Goal: Task Accomplishment & Management: Use online tool/utility

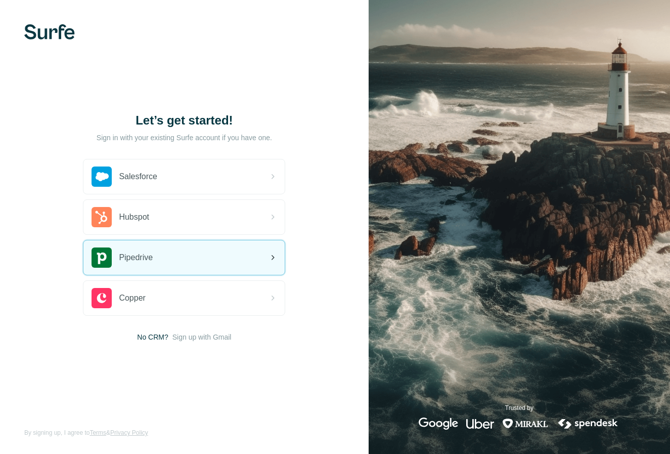
click at [118, 257] on div "Pipedrive" at bounding box center [122, 257] width 61 height 20
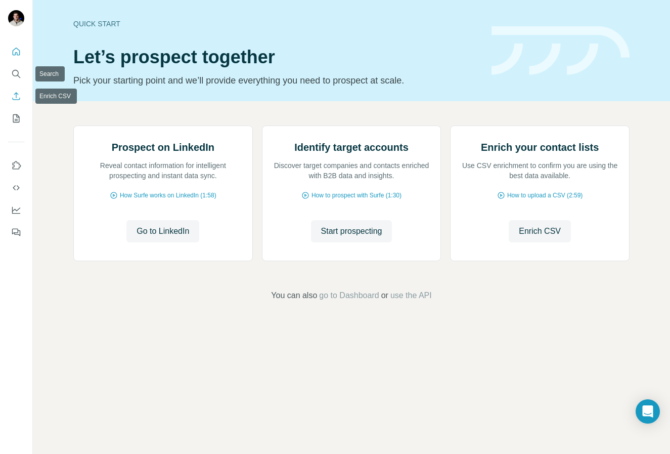
click at [14, 117] on icon "My lists" at bounding box center [16, 118] width 10 height 10
